Goal: Task Accomplishment & Management: Use online tool/utility

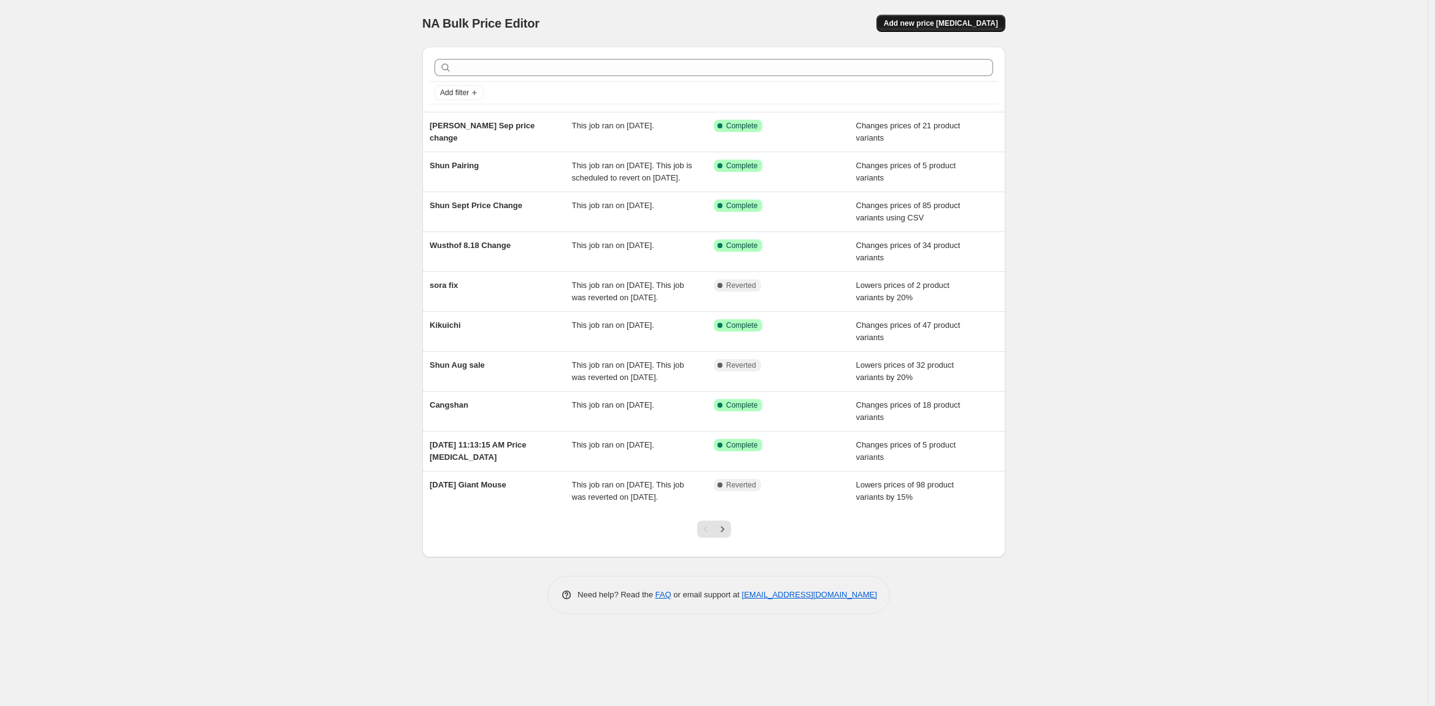
click at [994, 21] on span "Add new price [MEDICAL_DATA]" at bounding box center [941, 23] width 114 height 10
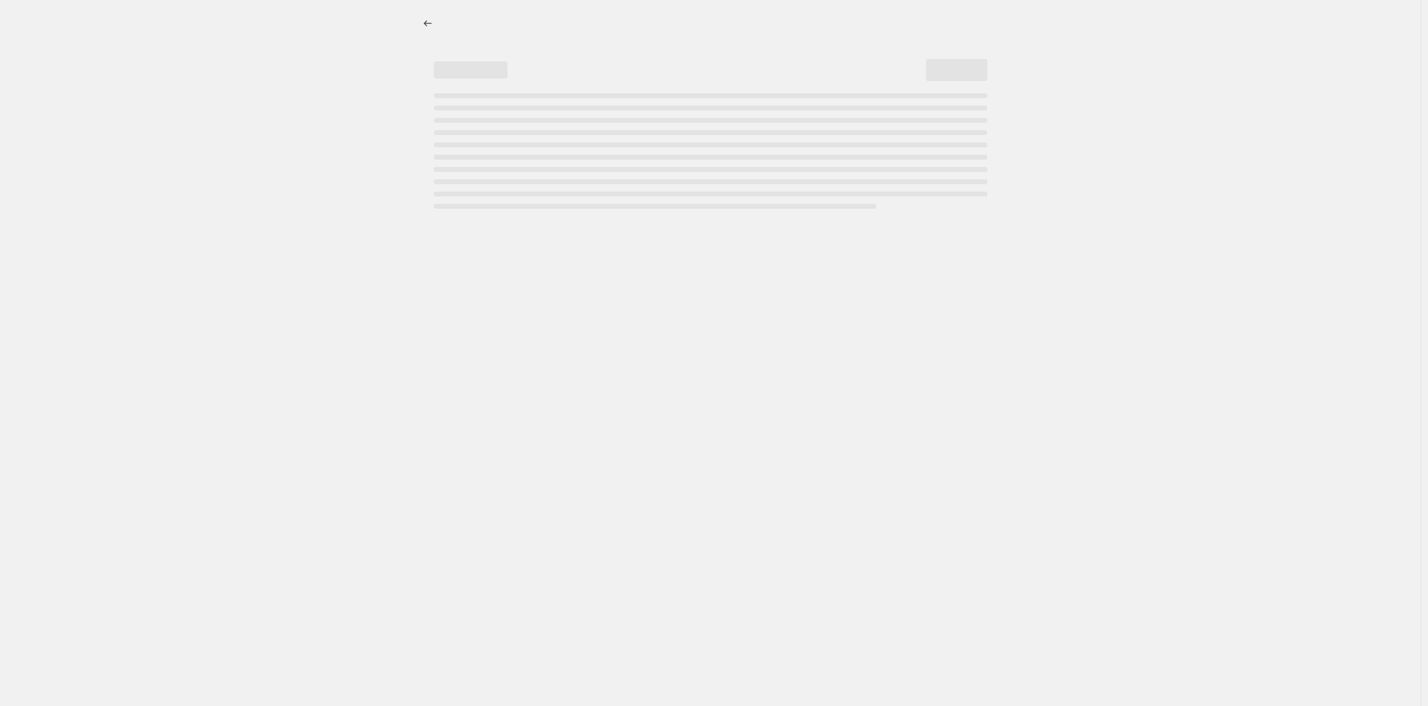
select select "percentage"
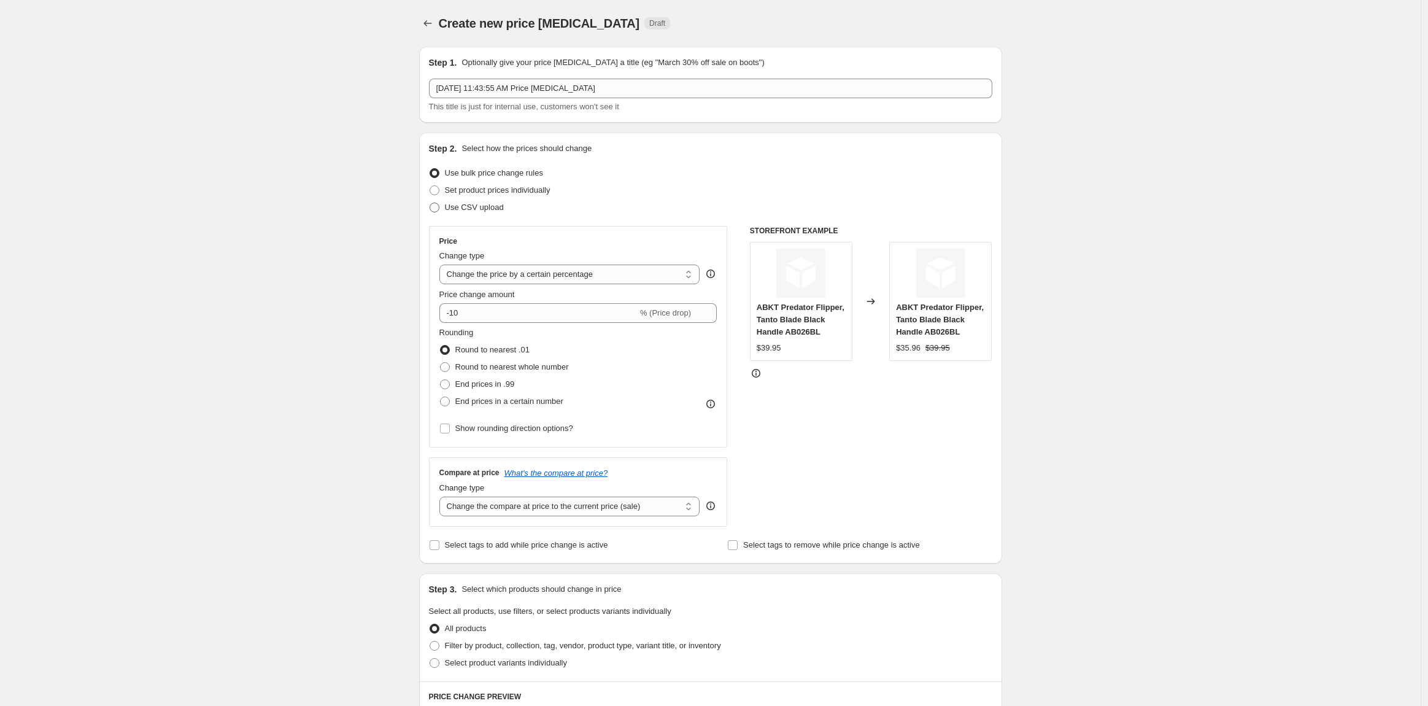
click at [479, 203] on span "Use CSV upload" at bounding box center [474, 207] width 59 height 9
click at [430, 203] on input "Use CSV upload" at bounding box center [430, 203] width 1 height 1
radio input "true"
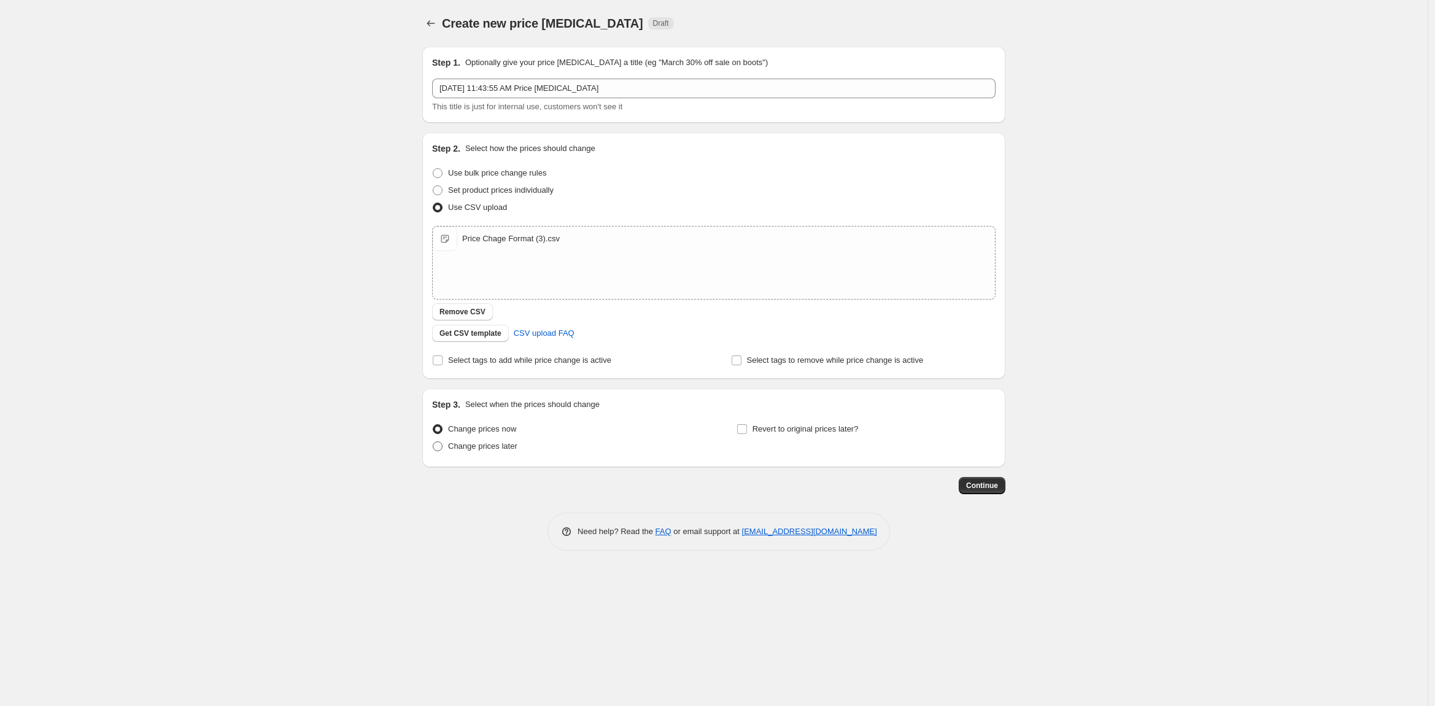
click at [488, 447] on span "Change prices later" at bounding box center [482, 445] width 69 height 9
click at [433, 442] on input "Change prices later" at bounding box center [433, 441] width 1 height 1
radio input "true"
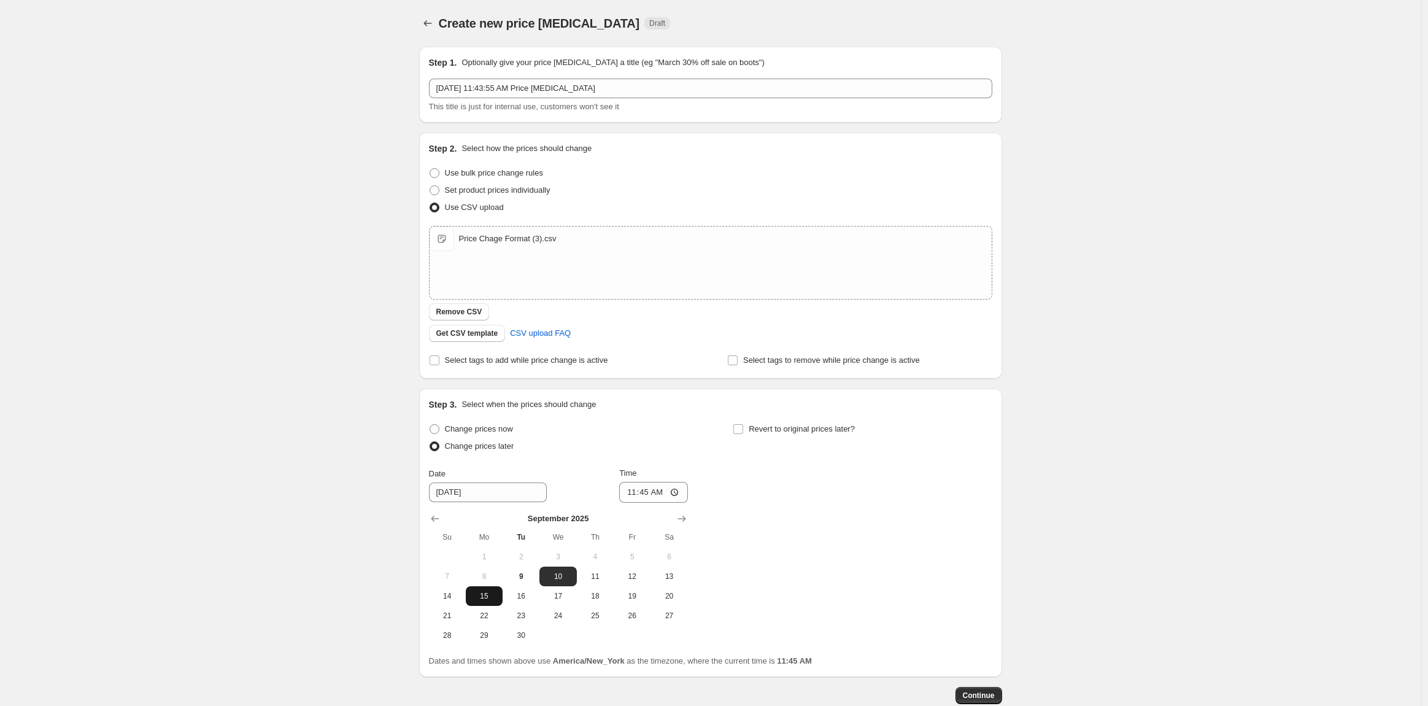
click at [482, 594] on span "15" at bounding box center [484, 596] width 27 height 10
type input "[DATE]"
click at [632, 493] on input "11:45" at bounding box center [653, 492] width 69 height 21
type input "00:01"
click at [973, 698] on span "Continue" at bounding box center [979, 695] width 32 height 10
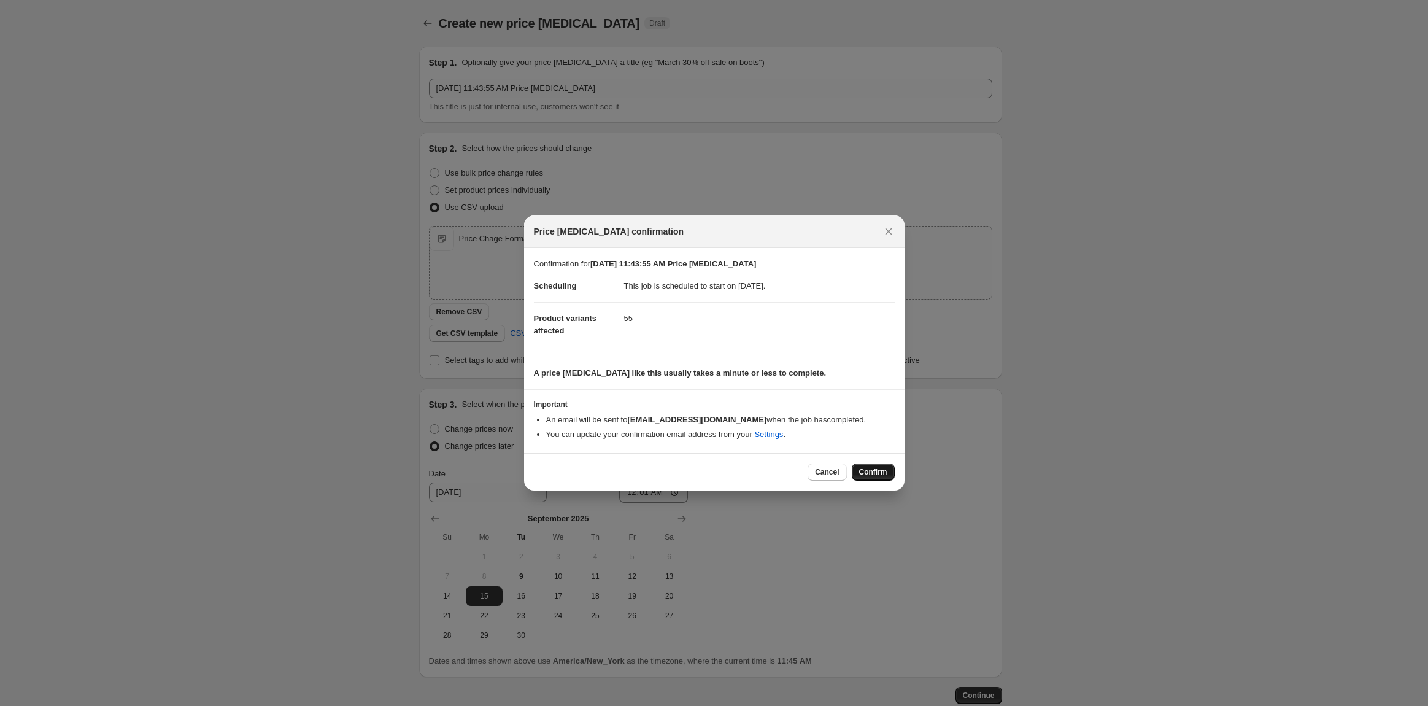
click at [879, 473] on span "Confirm" at bounding box center [873, 472] width 28 height 10
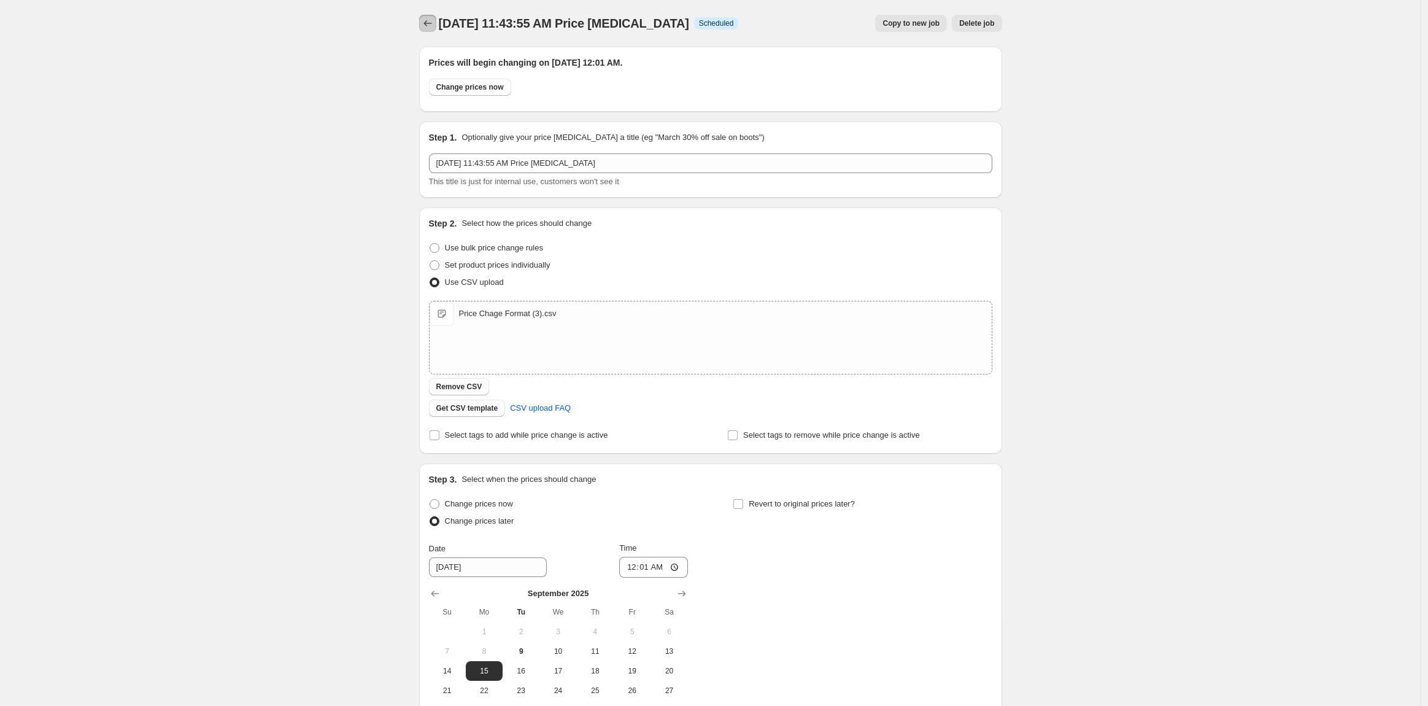
click at [430, 21] on icon "Price change jobs" at bounding box center [428, 23] width 12 height 12
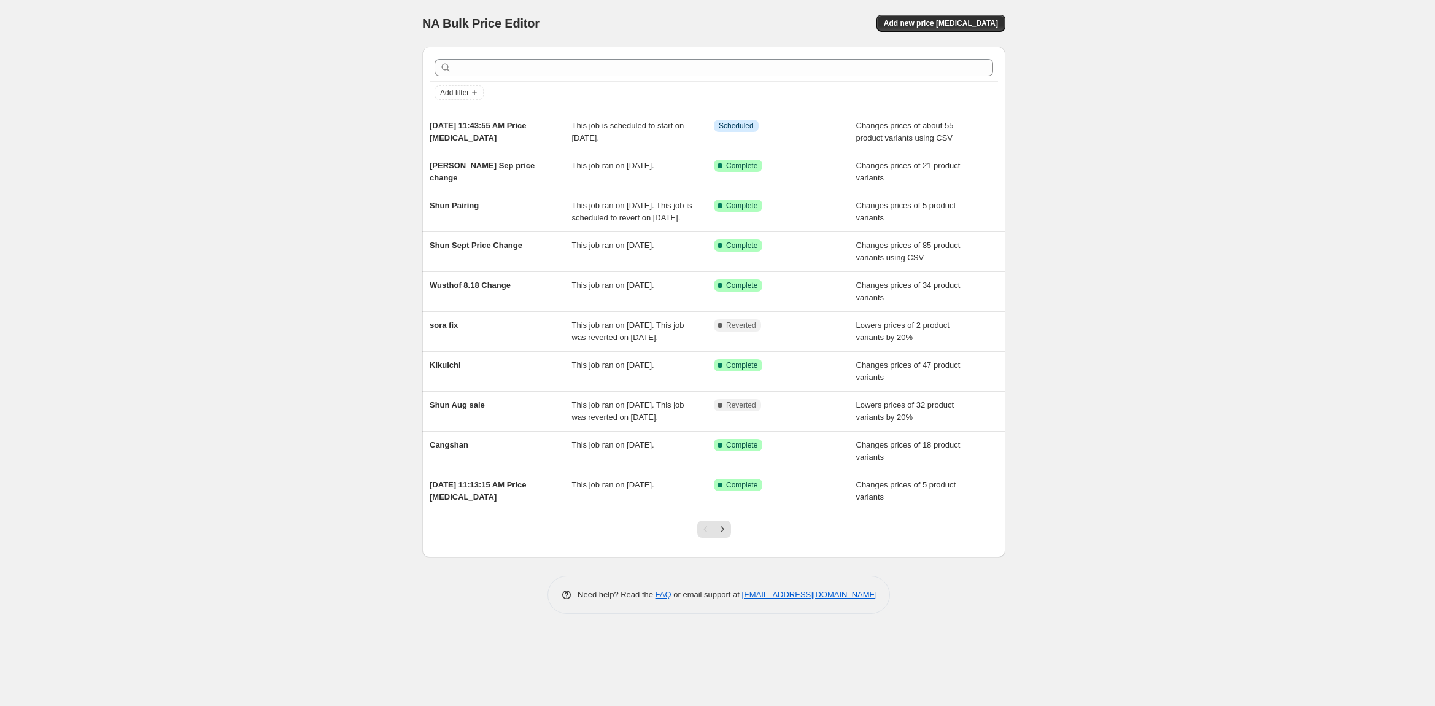
click at [260, 98] on div "NA Bulk Price Editor. This page is ready NA Bulk Price Editor Add new price [ME…" at bounding box center [713, 353] width 1427 height 706
